Goal: Task Accomplishment & Management: Complete application form

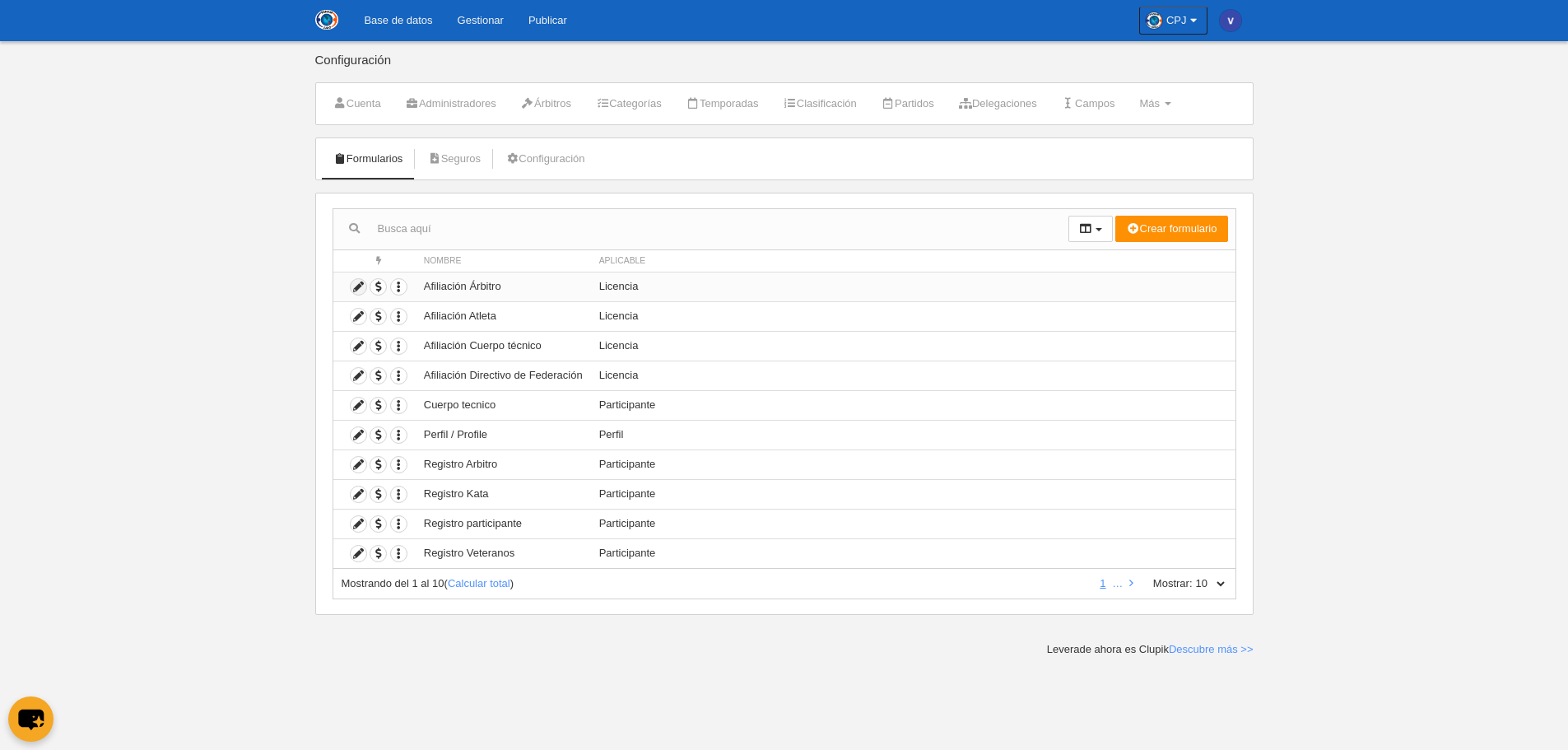
click at [364, 285] on icon at bounding box center [359, 287] width 16 height 16
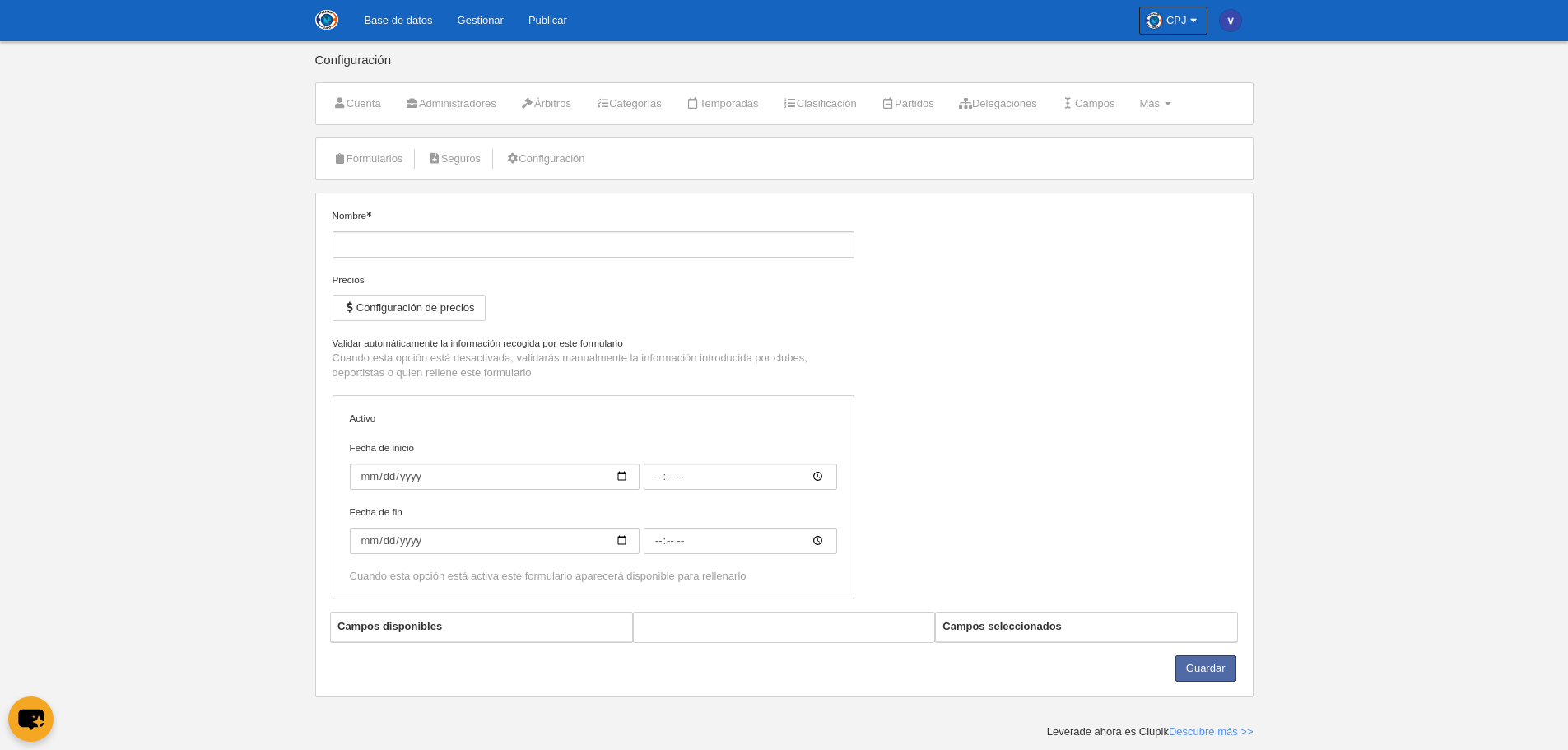
type input "Afiliación Árbitro"
checkbox input "true"
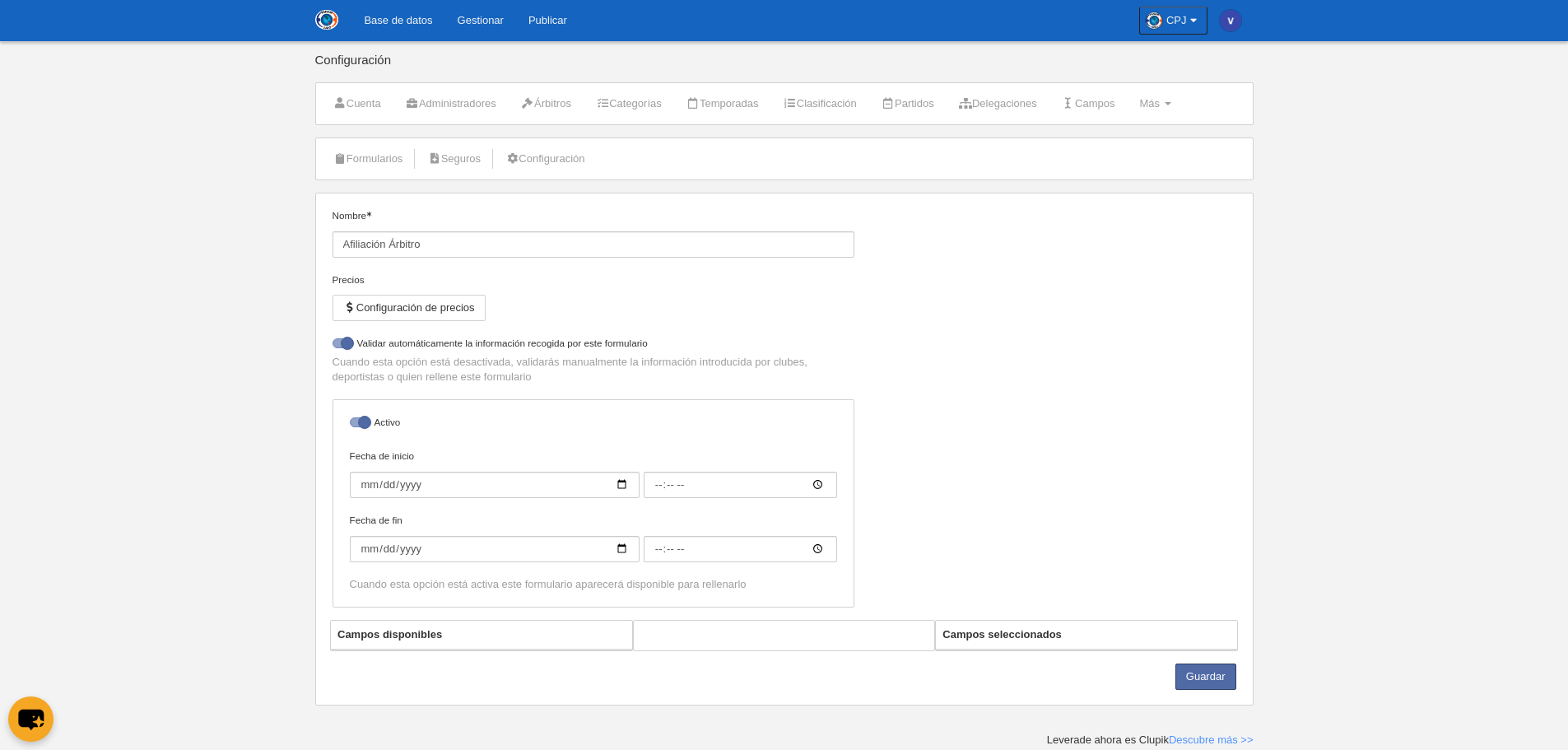
select select "selected"
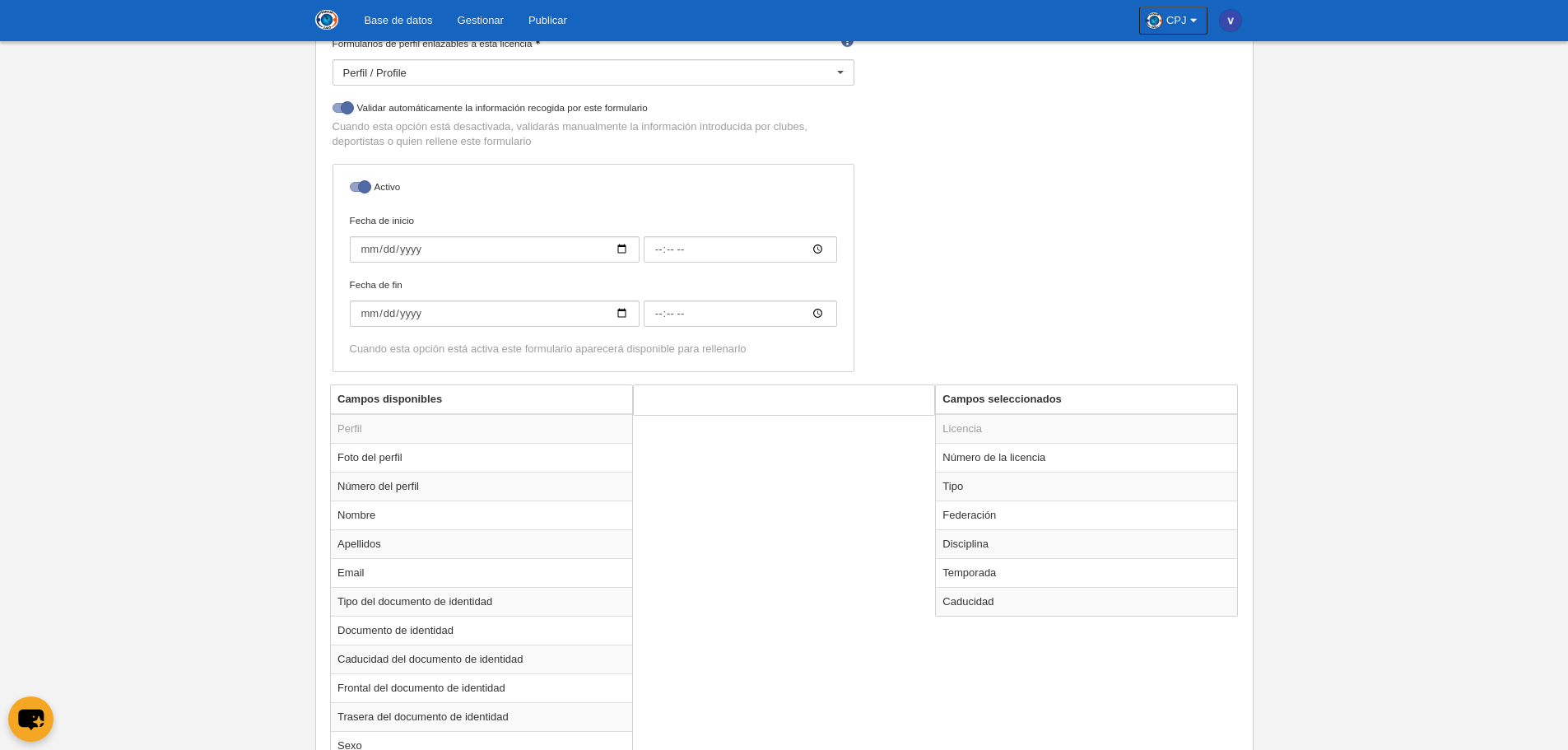
scroll to position [329, 0]
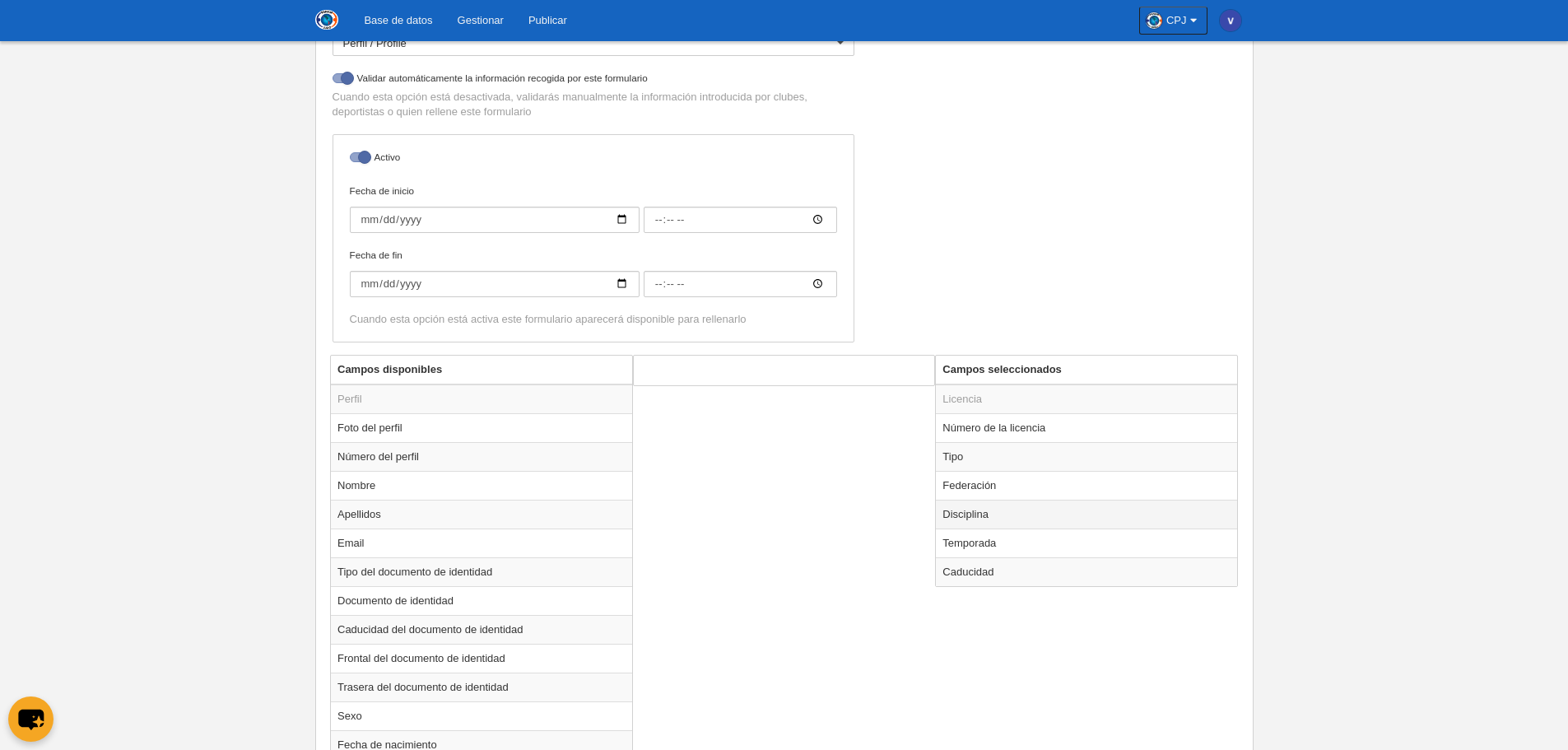
click at [989, 512] on td "Disciplina" at bounding box center [1086, 513] width 301 height 29
radio input "true"
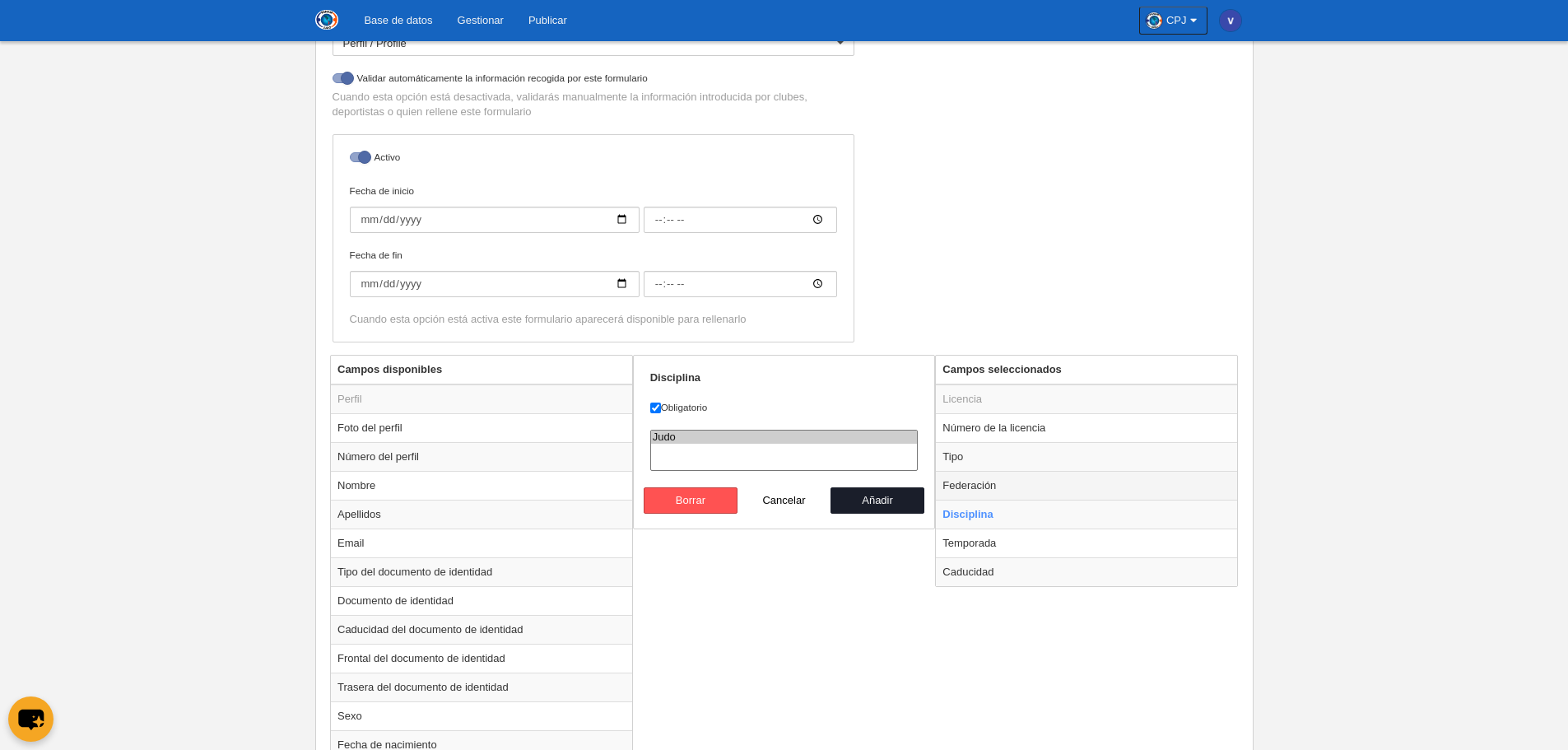
click at [1009, 488] on td "Federación" at bounding box center [1086, 485] width 301 height 29
radio input "true"
select select
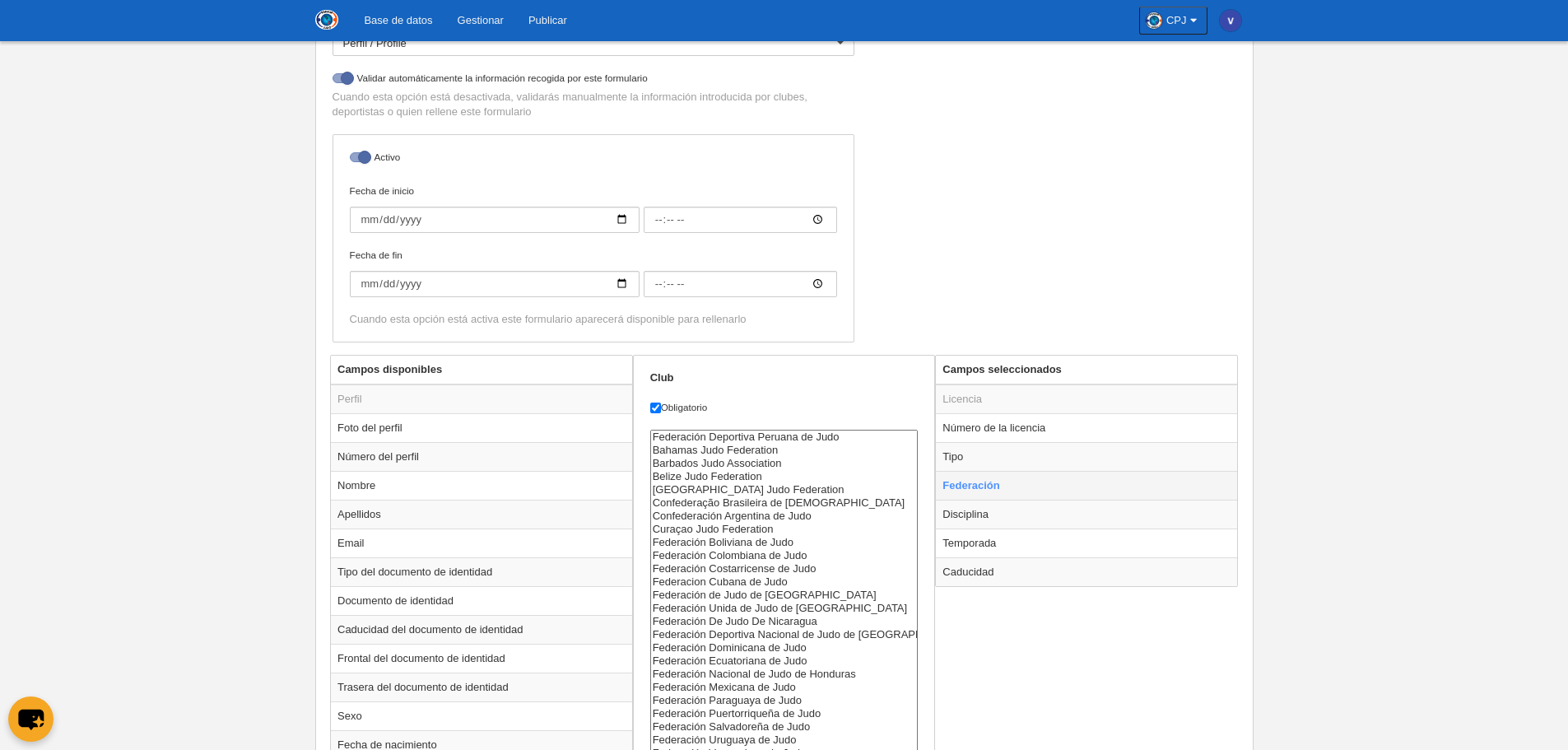
click at [1009, 488] on td "Federación" at bounding box center [1086, 485] width 301 height 29
click at [1002, 453] on td "Tipo" at bounding box center [1086, 456] width 301 height 29
radio input "true"
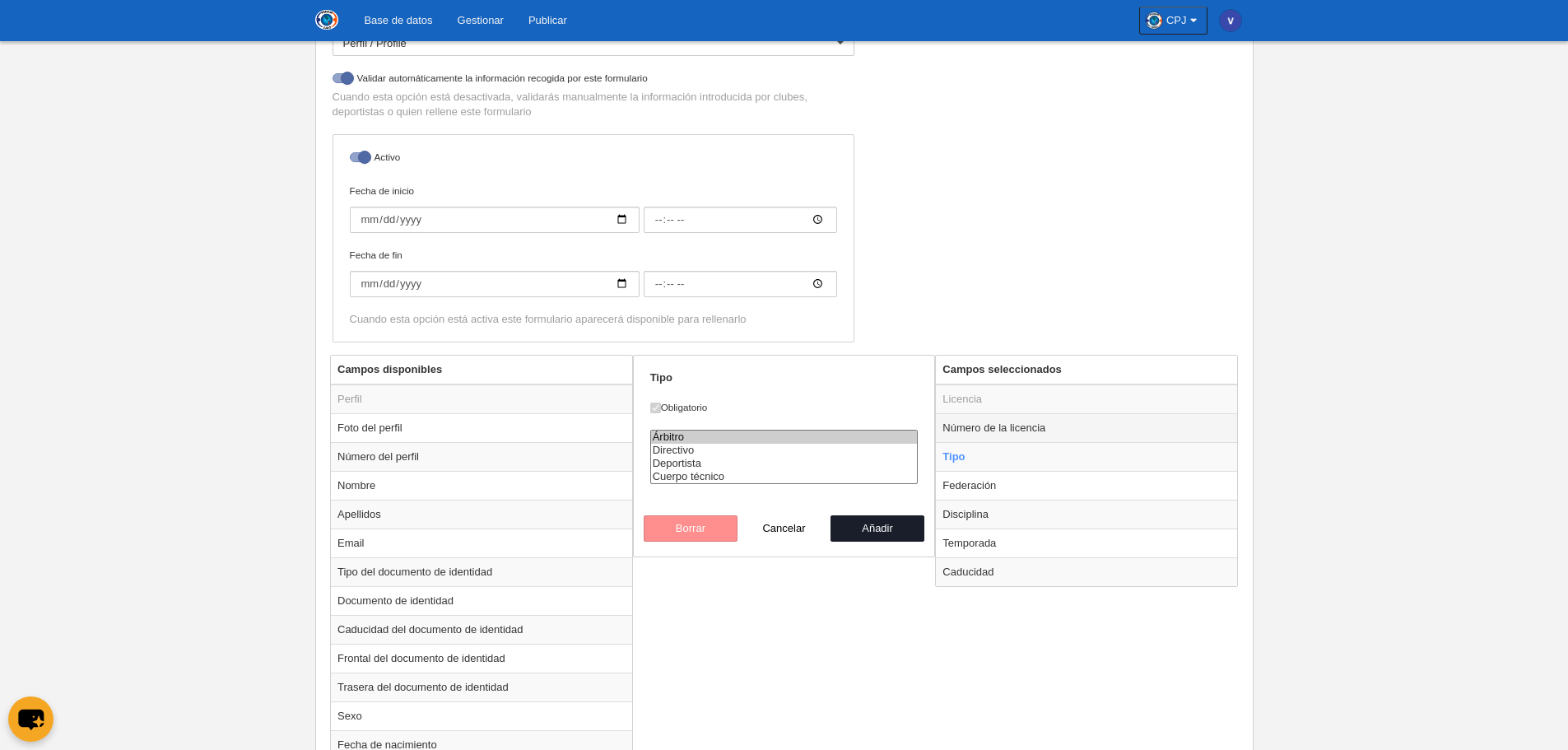
click at [991, 427] on td "Número de la licencia" at bounding box center [1086, 427] width 301 height 29
radio input "true"
checkbox input "false"
select select "321"
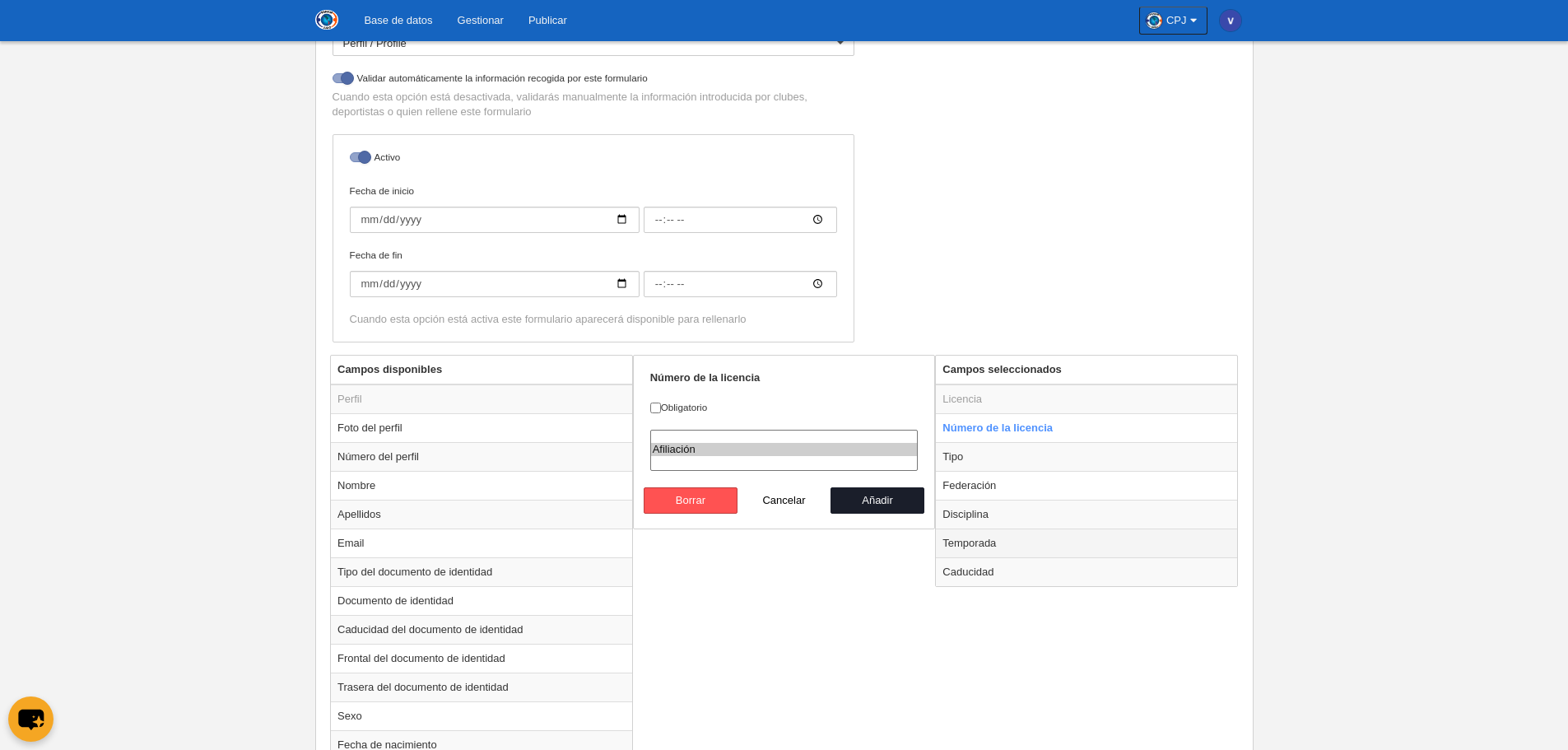
click at [988, 536] on td "Temporada" at bounding box center [1086, 542] width 301 height 29
radio input "false"
radio input "true"
checkbox input "true"
select select
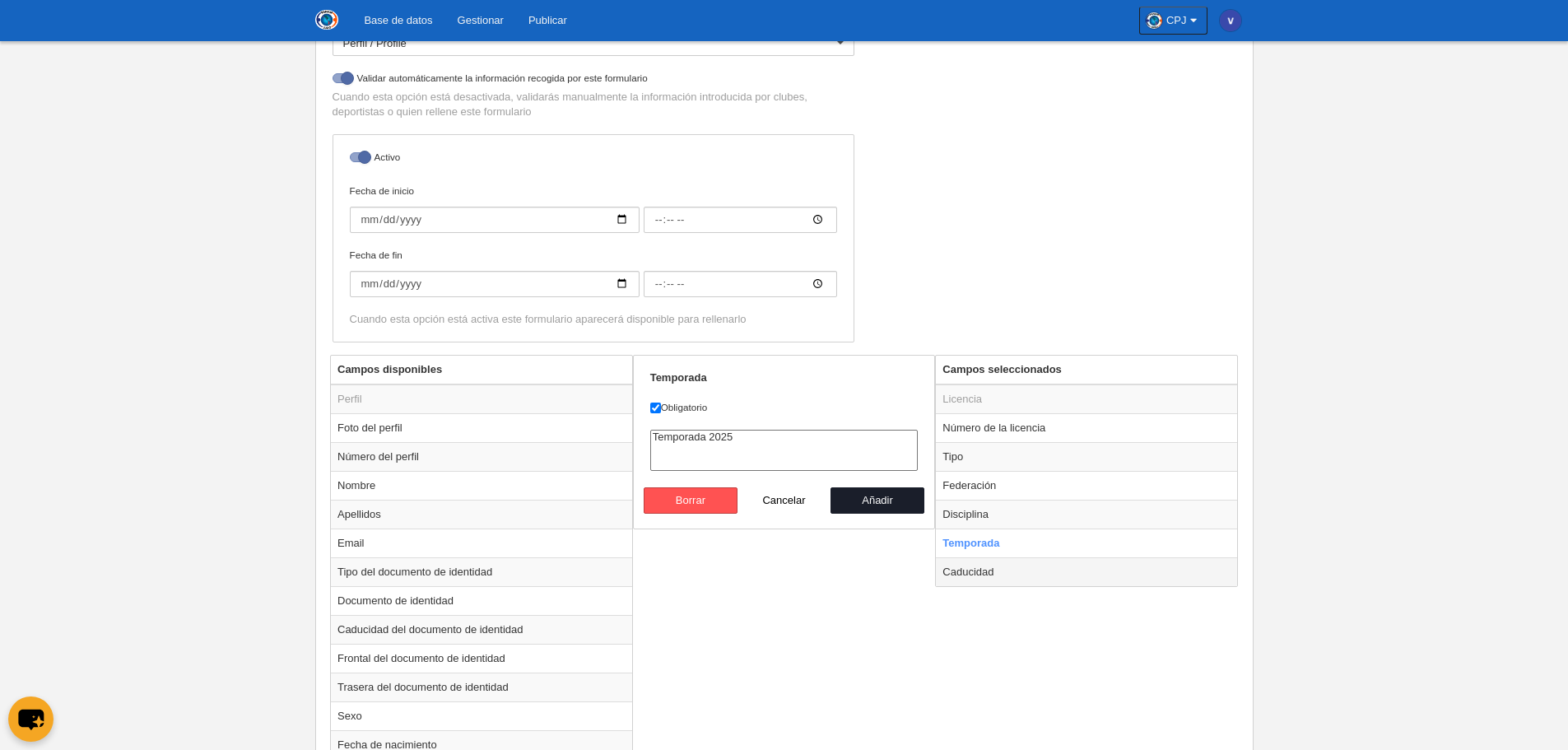
click at [972, 574] on td "Caducidad" at bounding box center [1086, 571] width 301 height 29
radio input "false"
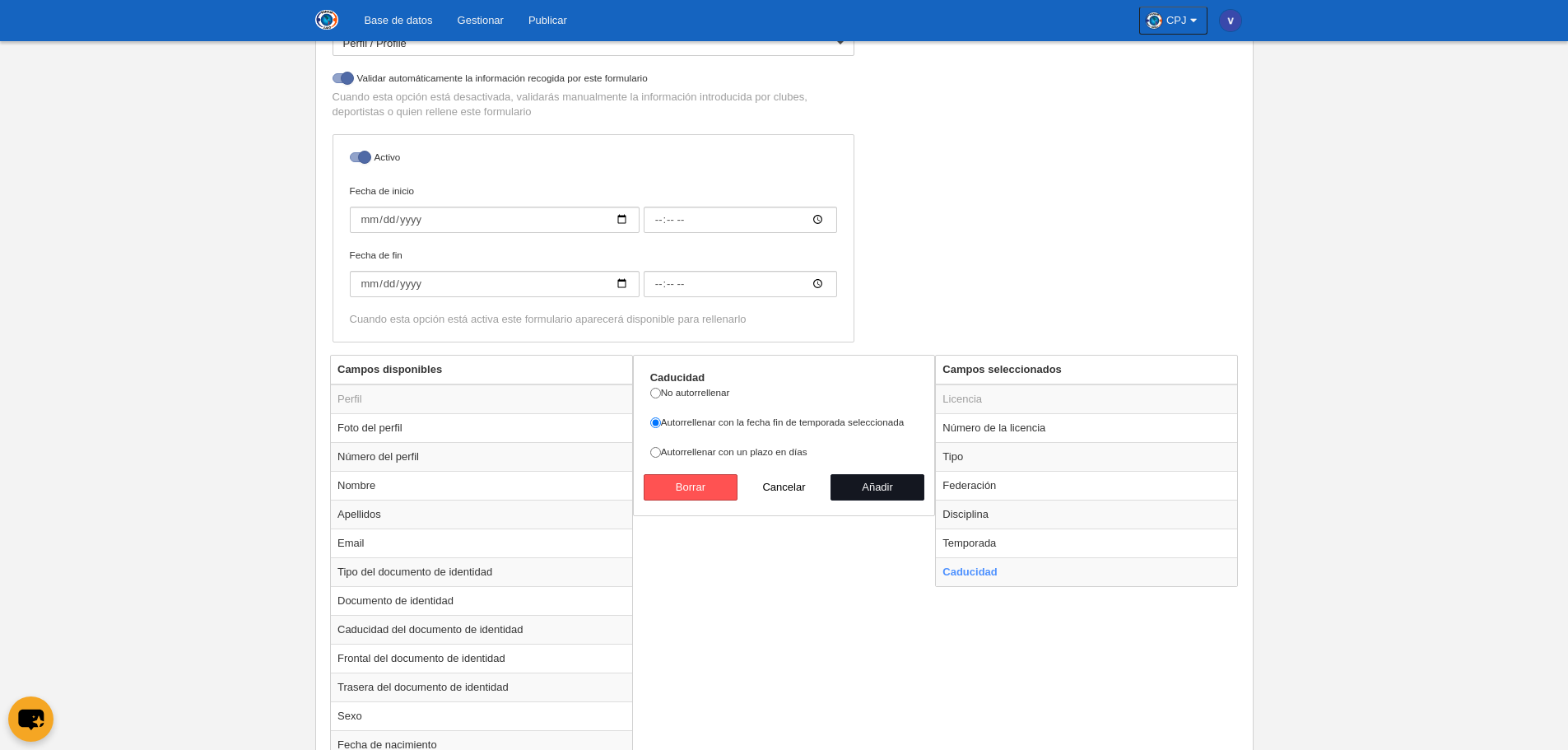
click at [876, 479] on button "Añadir" at bounding box center [877, 487] width 93 height 27
radio input "false"
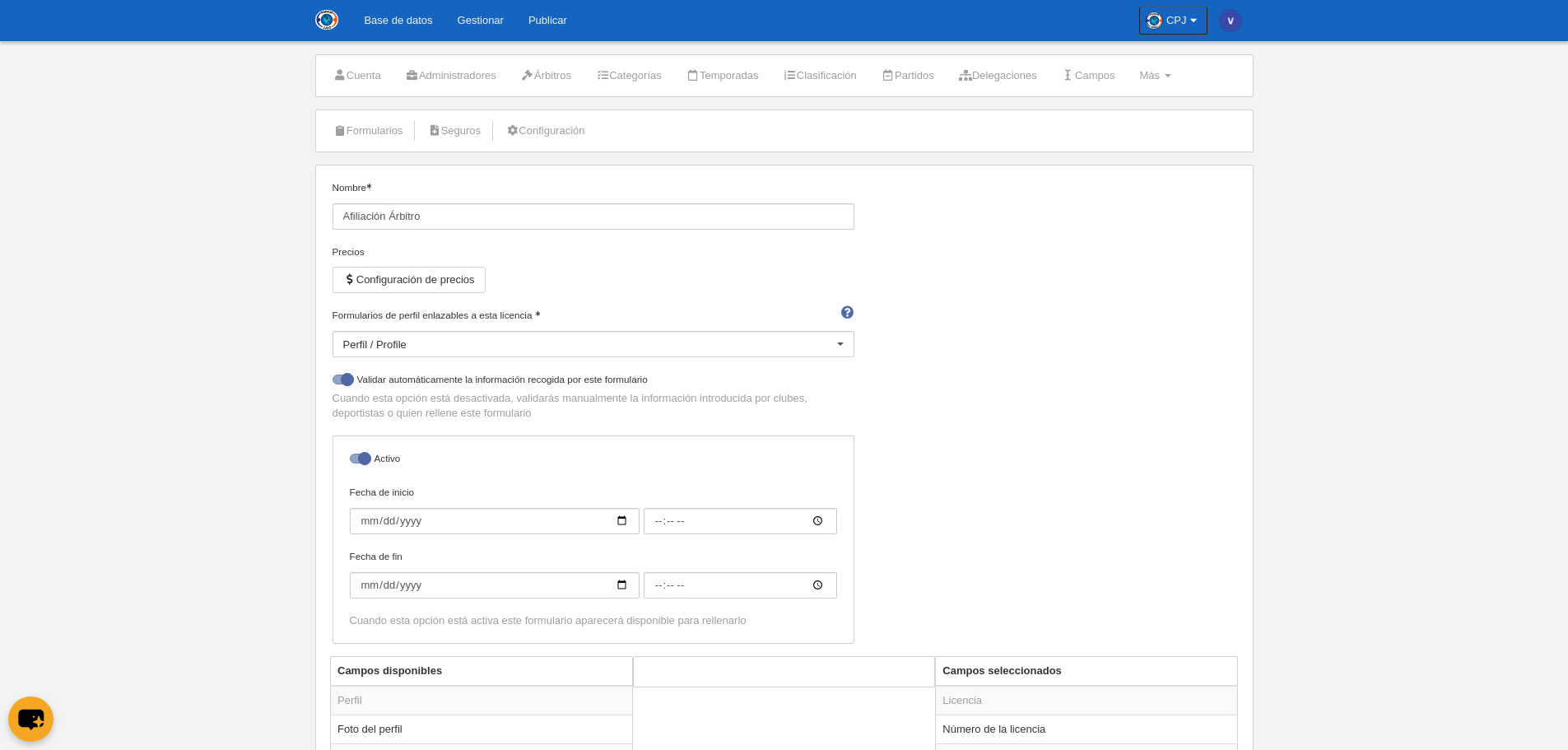
scroll to position [0, 0]
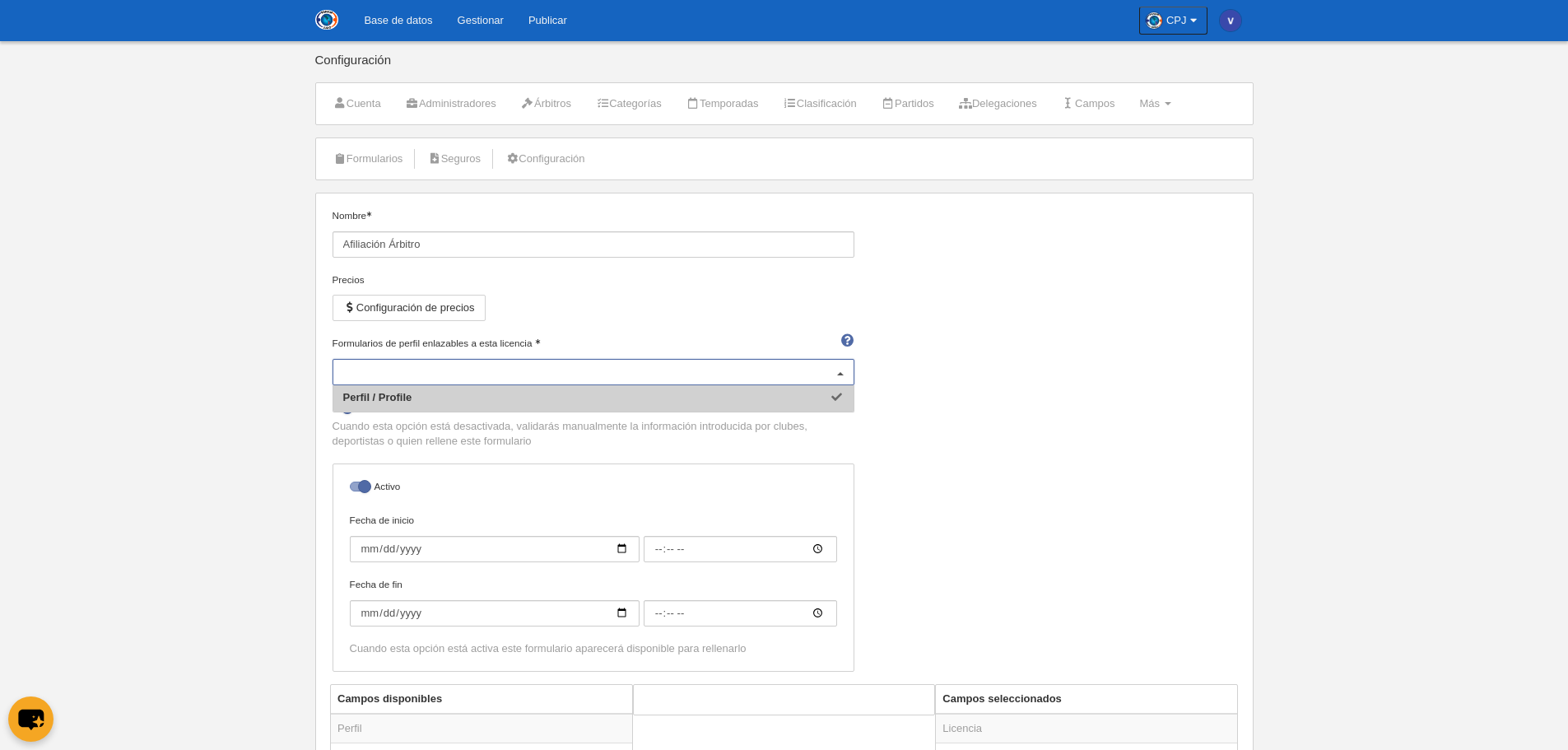
click at [522, 377] on div "Perfil / Profile" at bounding box center [593, 372] width 522 height 27
click at [516, 395] on span "Perfil / Profile" at bounding box center [593, 398] width 520 height 27
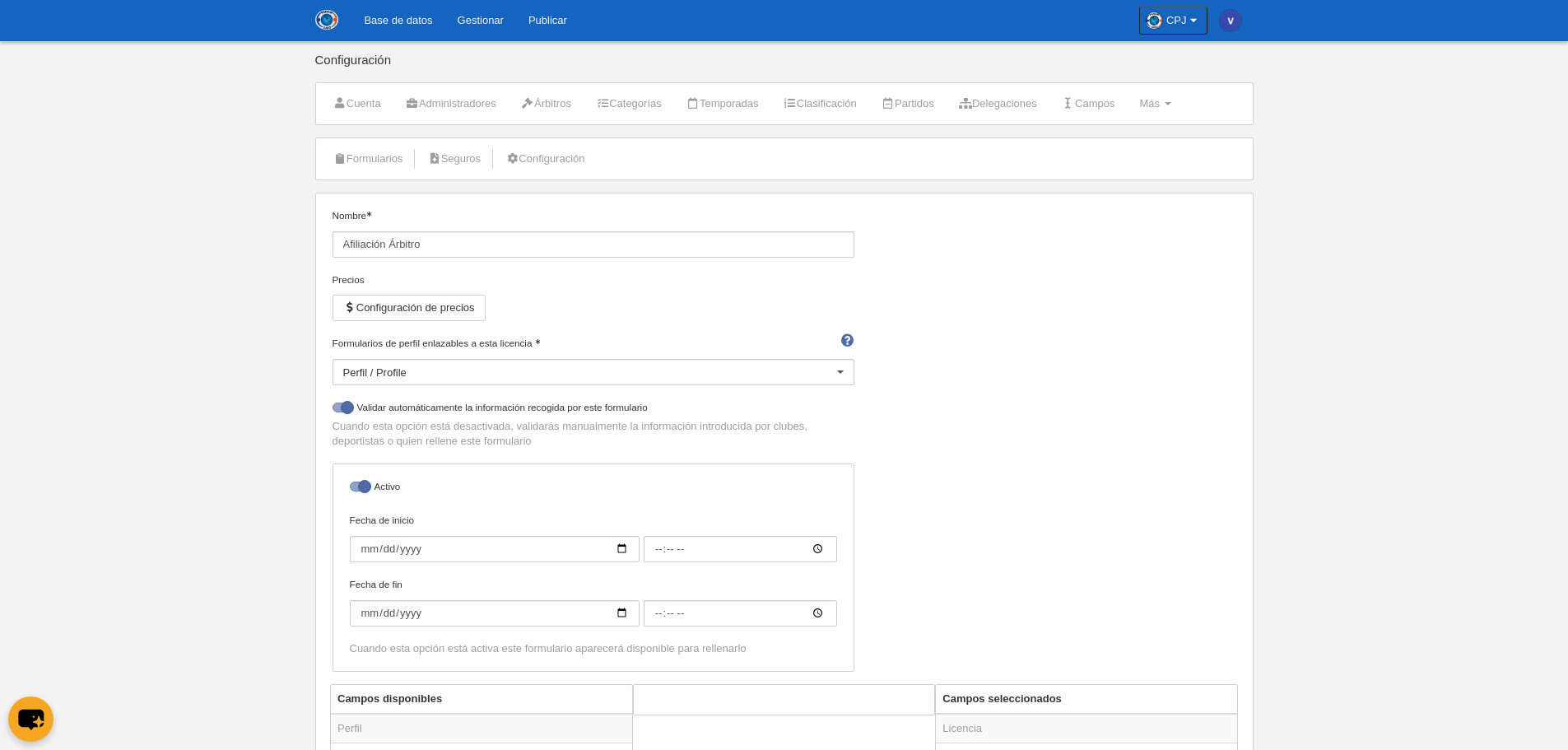
click at [324, 25] on img at bounding box center [326, 20] width 23 height 20
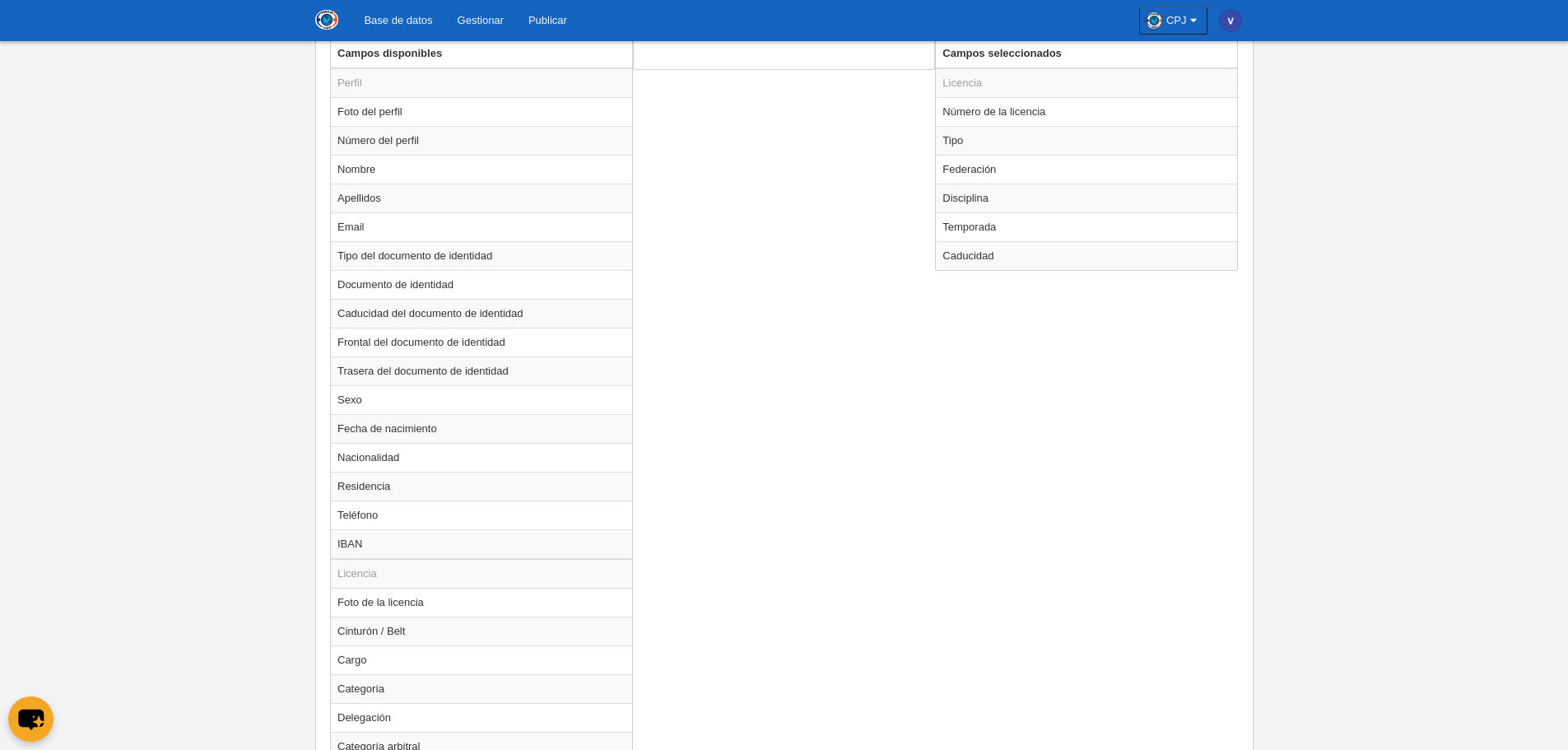
scroll to position [753, 0]
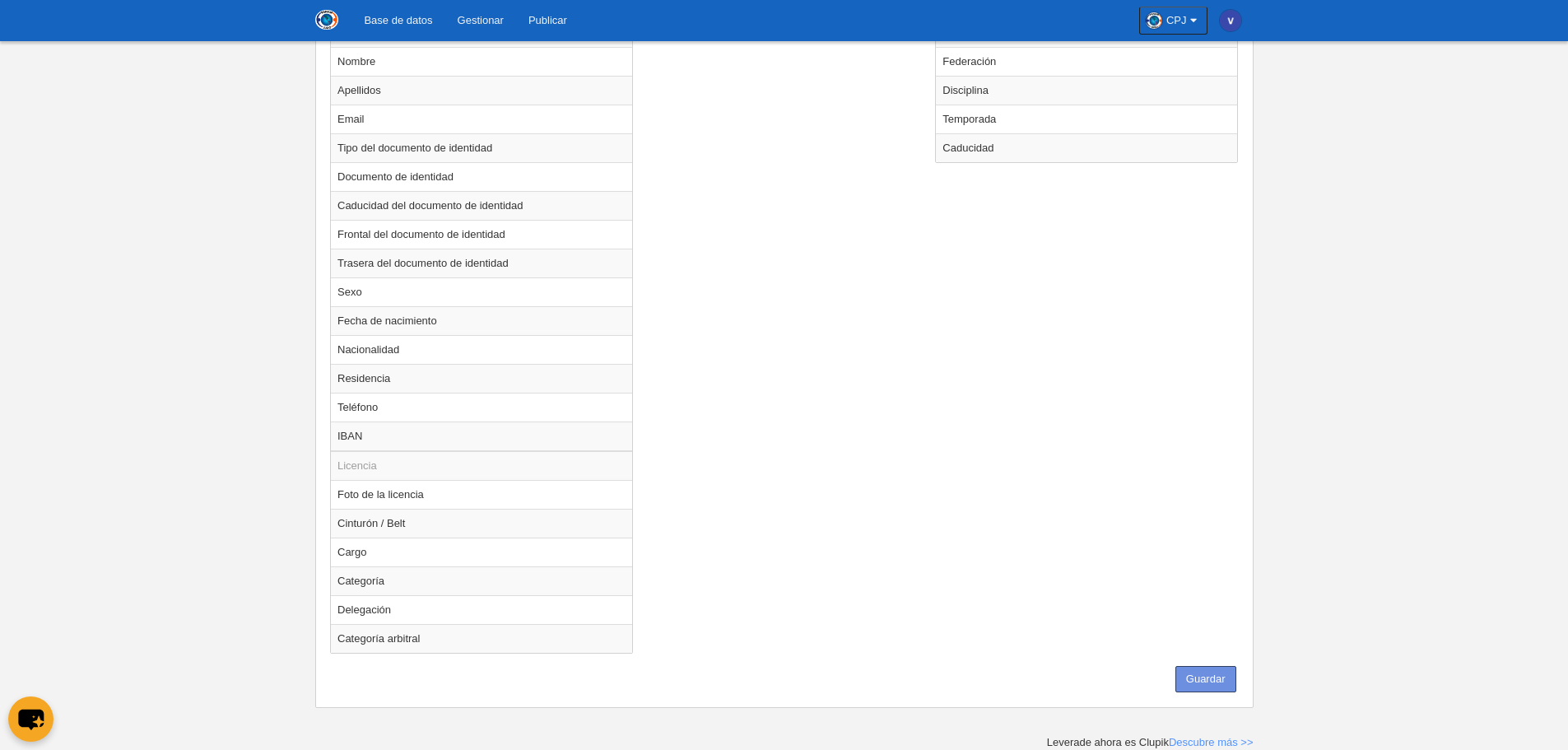
click at [1214, 675] on button "Guardar" at bounding box center [1205, 678] width 61 height 27
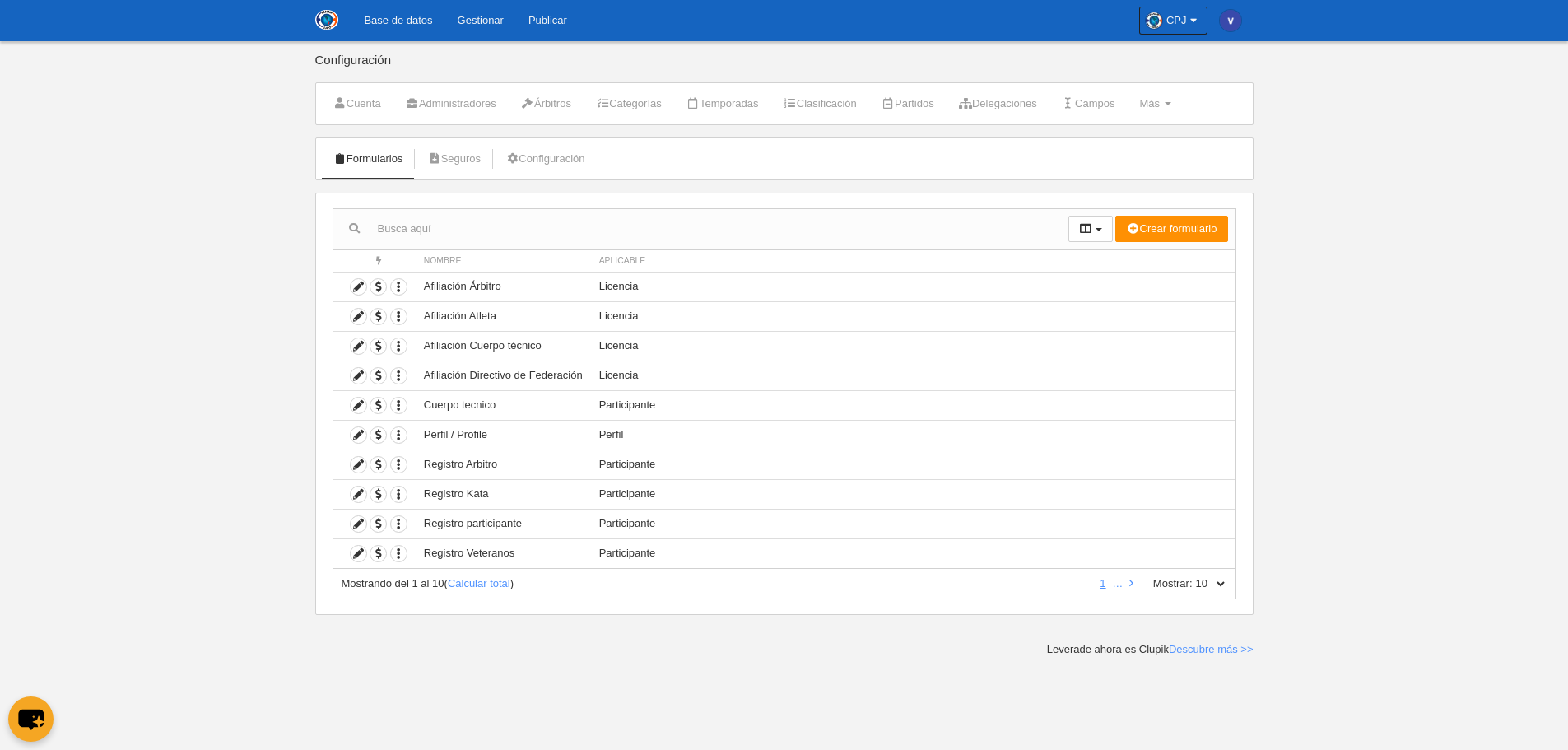
click at [391, 21] on link "Base de datos" at bounding box center [397, 21] width 93 height 41
